Goal: Transaction & Acquisition: Purchase product/service

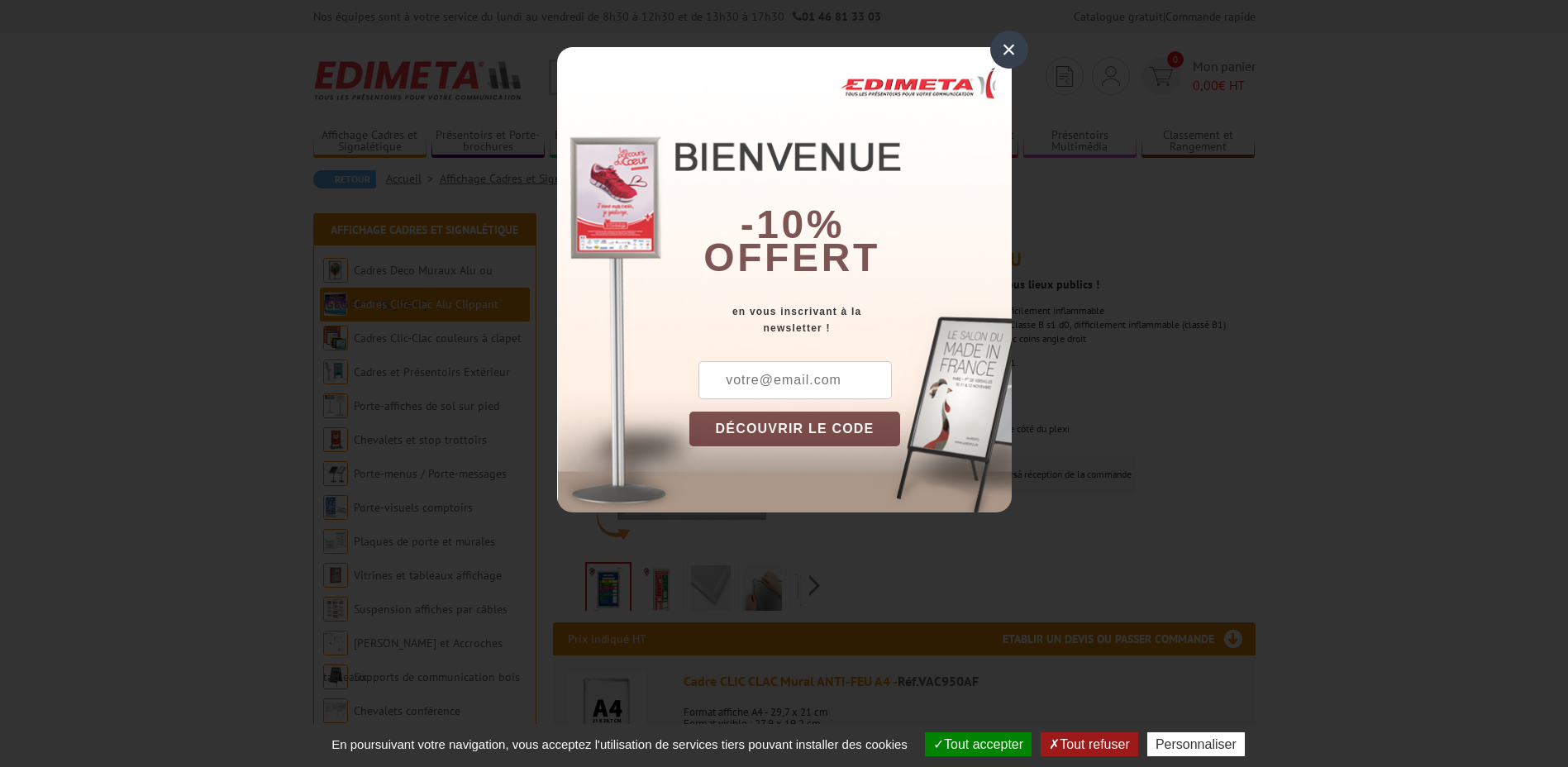
click at [1017, 53] on div "×" at bounding box center [1009, 50] width 38 height 38
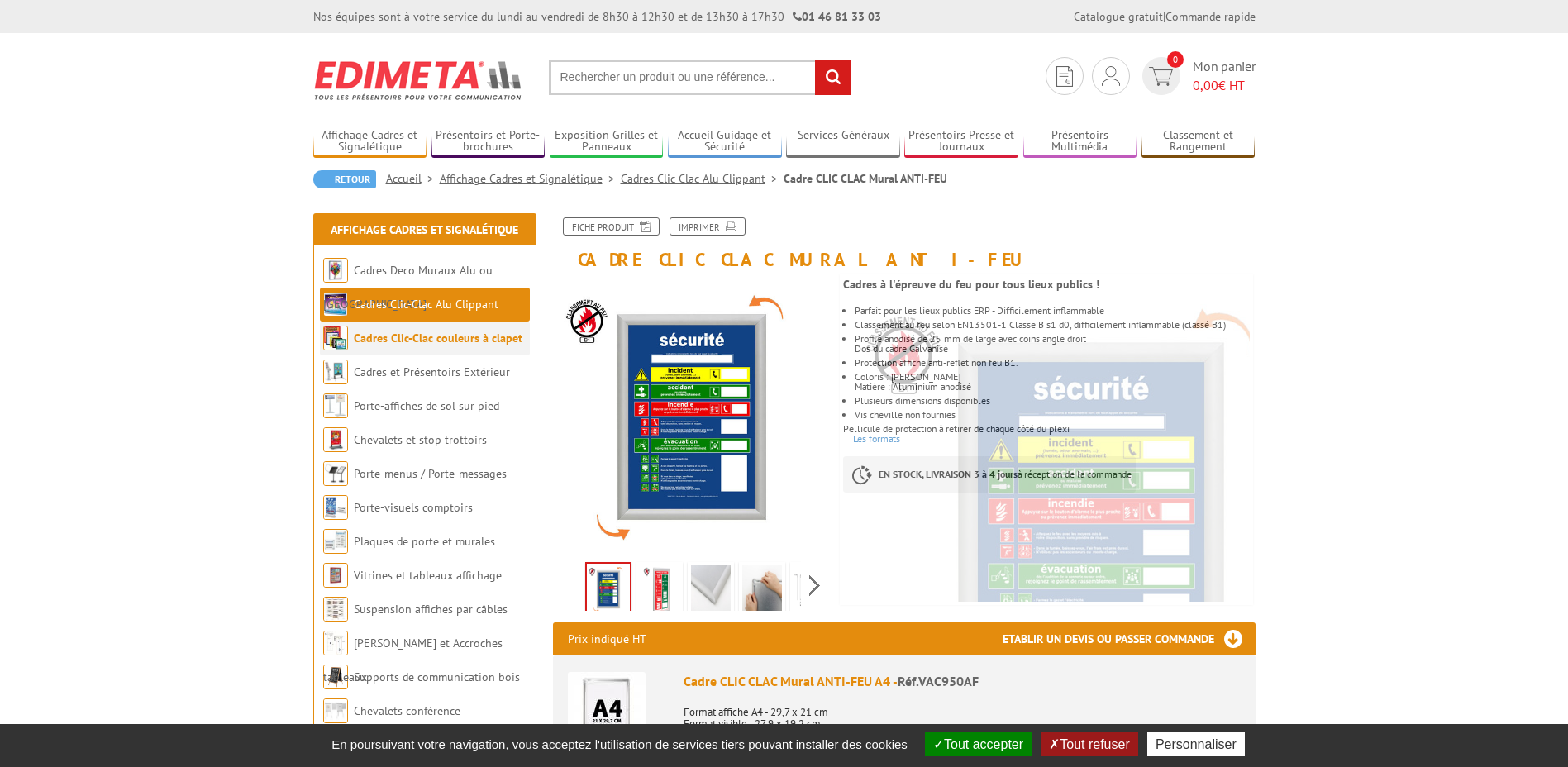
click at [464, 342] on link "Cadres Clic-Clac couleurs à clapet" at bounding box center [438, 338] width 169 height 15
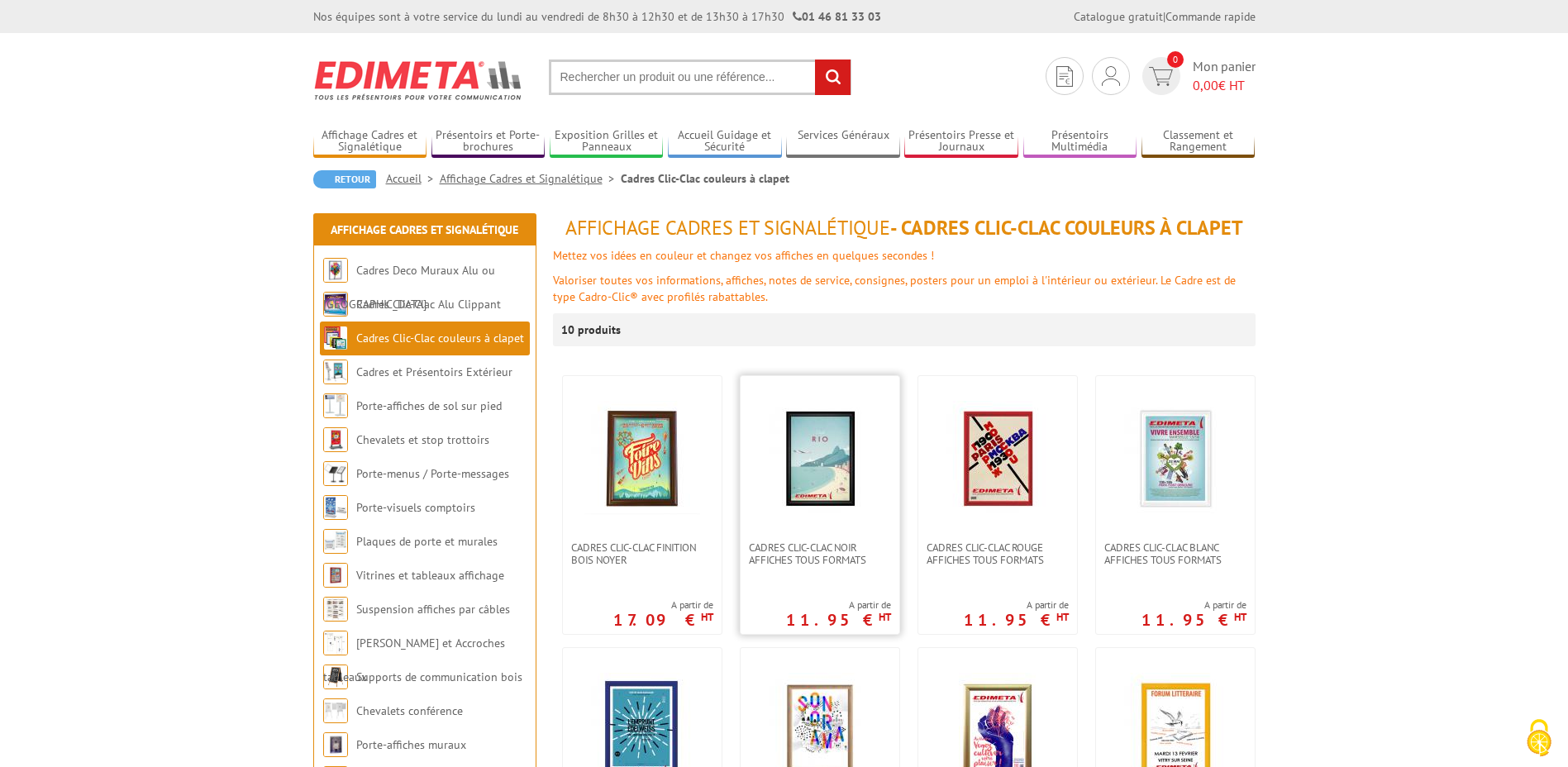
click at [839, 514] on img at bounding box center [820, 459] width 116 height 116
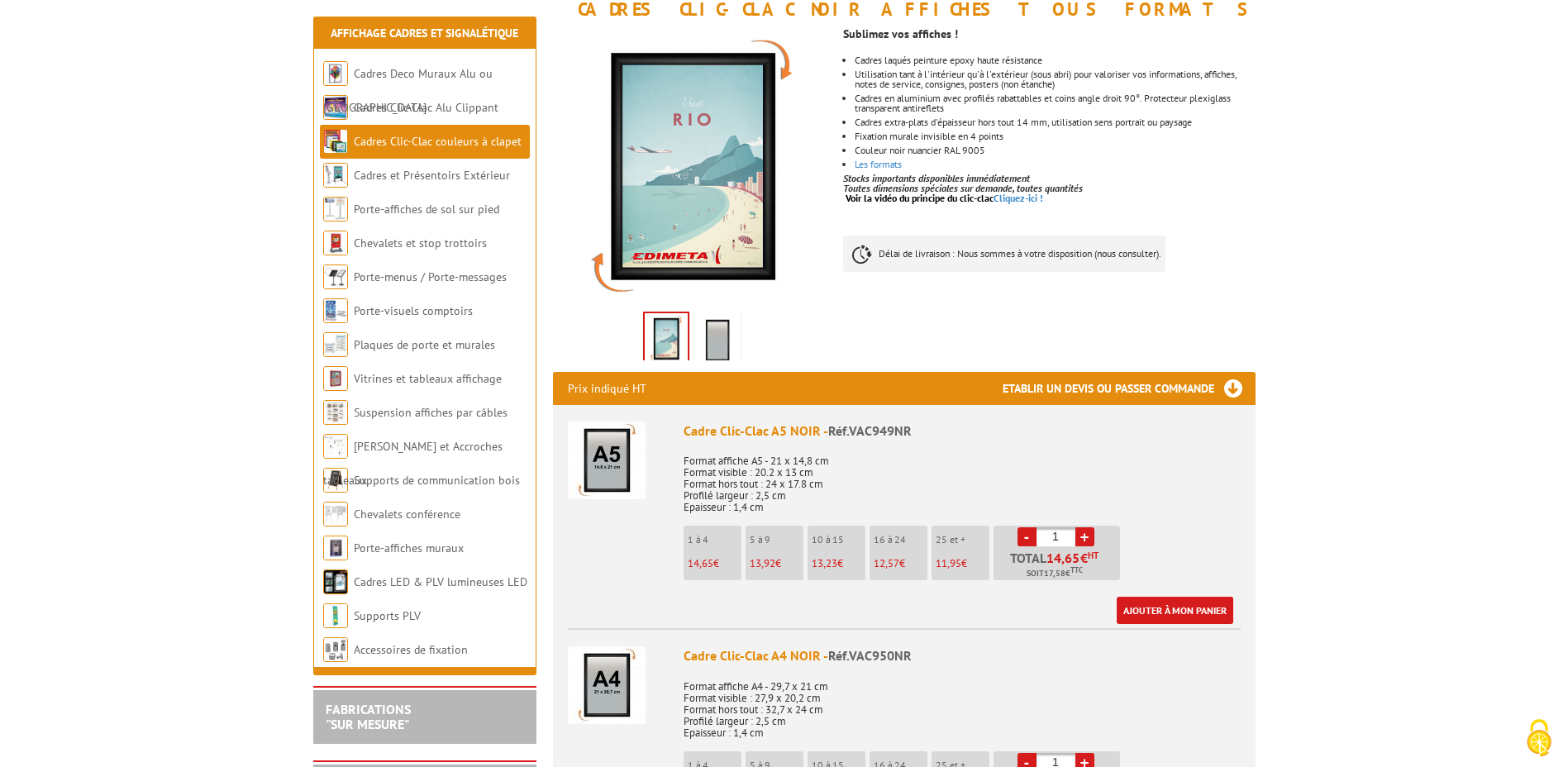
scroll to position [331, 0]
